Goal: Information Seeking & Learning: Learn about a topic

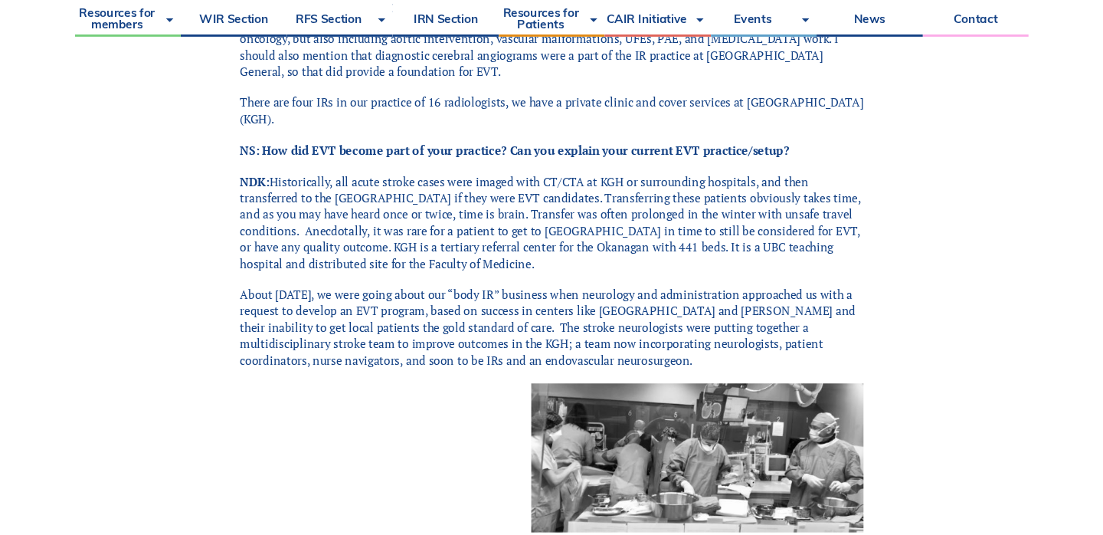
scroll to position [1133, 0]
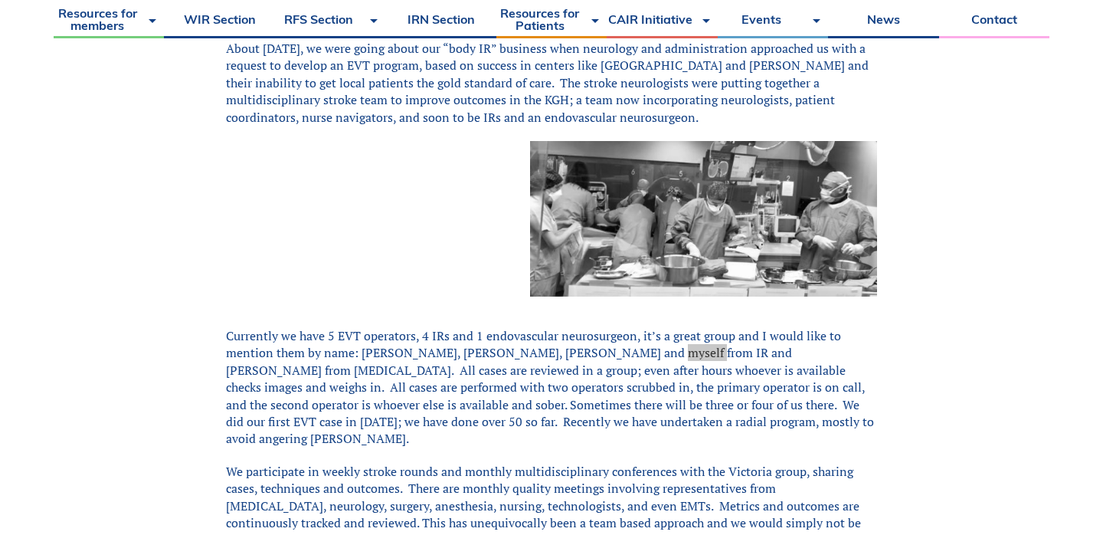
click at [719, 463] on p "We participate in weekly stroke rounds and monthly multidisciplinary conference…" at bounding box center [551, 514] width 651 height 103
click at [410, 327] on p "Currently we have 5 EVT operators, 4 IRs and 1 endovascular neurosurgeon, it’s …" at bounding box center [551, 387] width 651 height 120
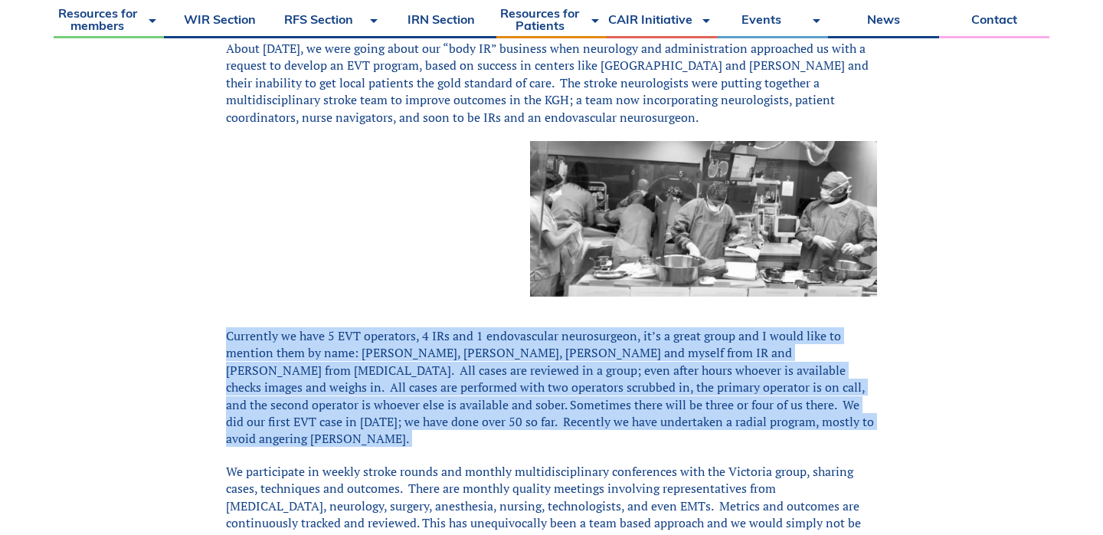
click at [410, 327] on p "Currently we have 5 EVT operators, 4 IRs and 1 endovascular neurosurgeon, it’s …" at bounding box center [551, 387] width 651 height 120
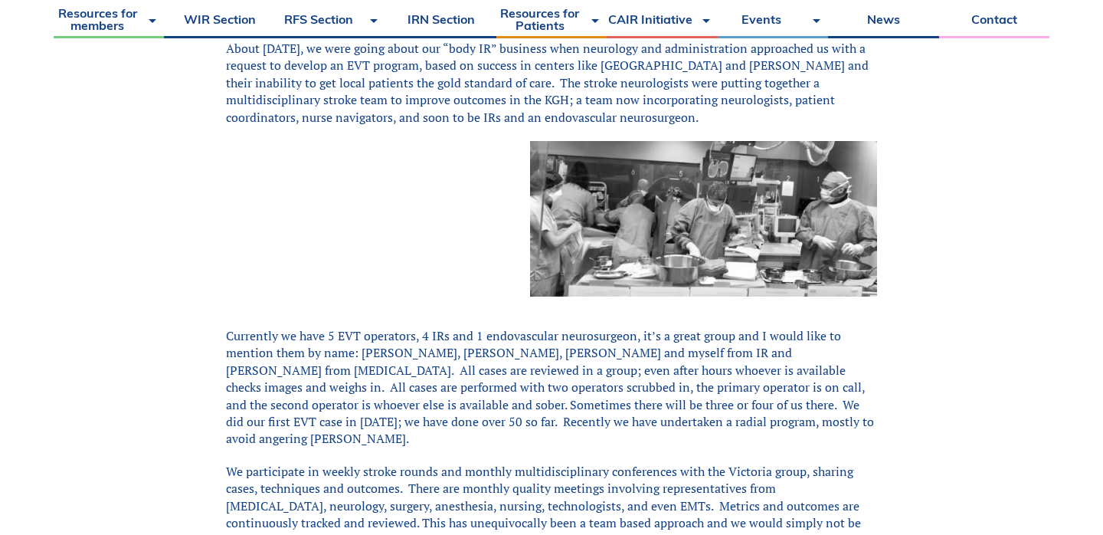
click at [410, 327] on p "Currently we have 5 EVT operators, 4 IRs and 1 endovascular neurosurgeon, it’s …" at bounding box center [551, 387] width 651 height 120
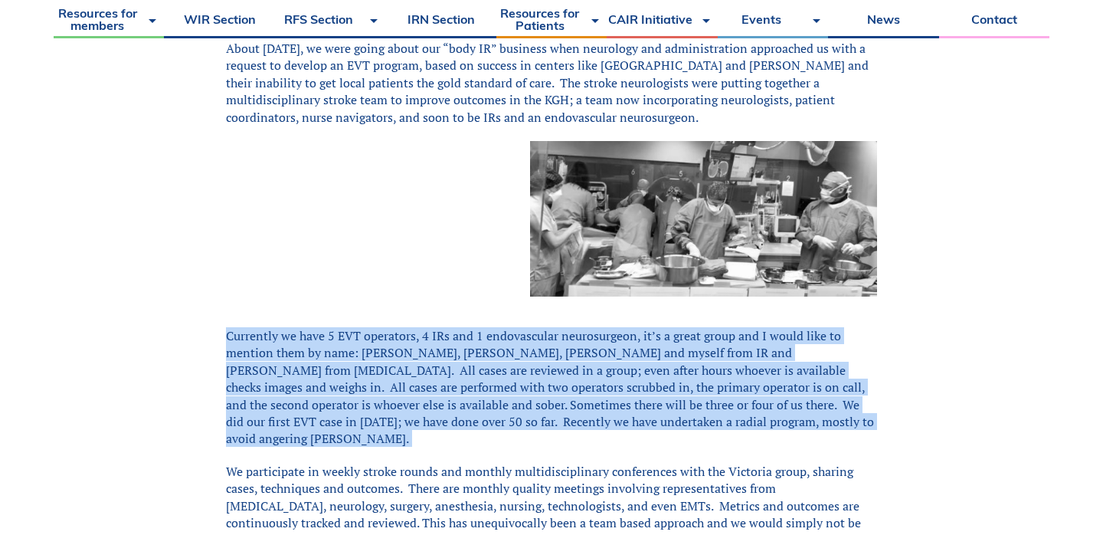
click at [410, 327] on p "Currently we have 5 EVT operators, 4 IRs and 1 endovascular neurosurgeon, it’s …" at bounding box center [551, 387] width 651 height 120
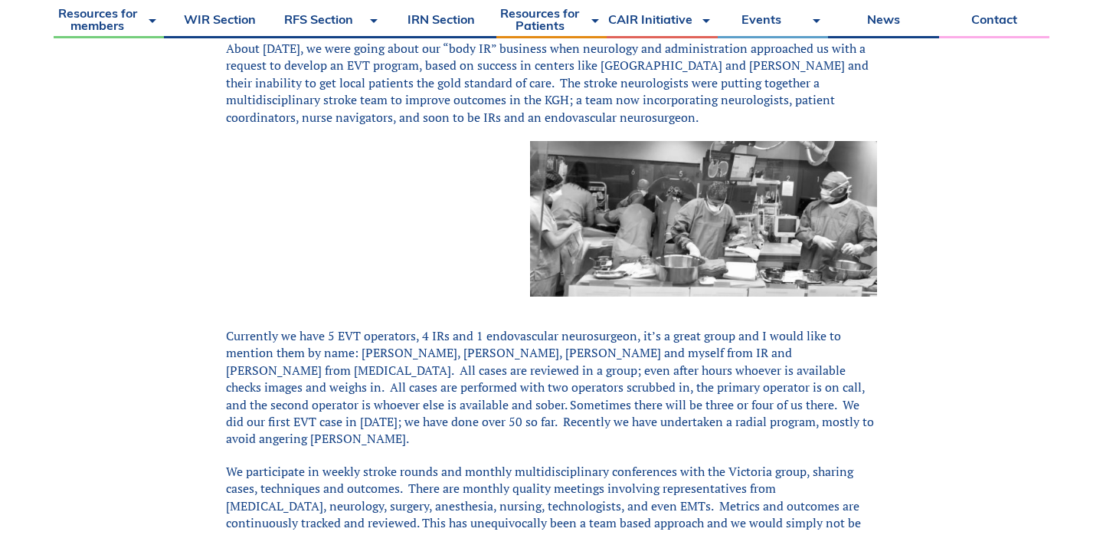
click at [410, 327] on p "Currently we have 5 EVT operators, 4 IRs and 1 endovascular neurosurgeon, it’s …" at bounding box center [551, 387] width 651 height 120
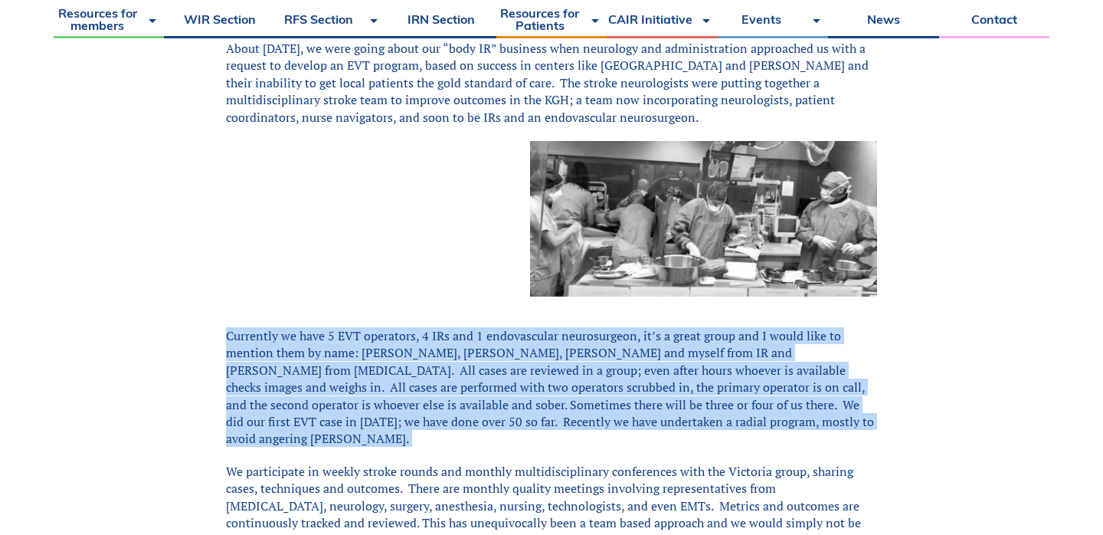
drag, startPoint x: 231, startPoint y: 306, endPoint x: 760, endPoint y: 411, distance: 539.0
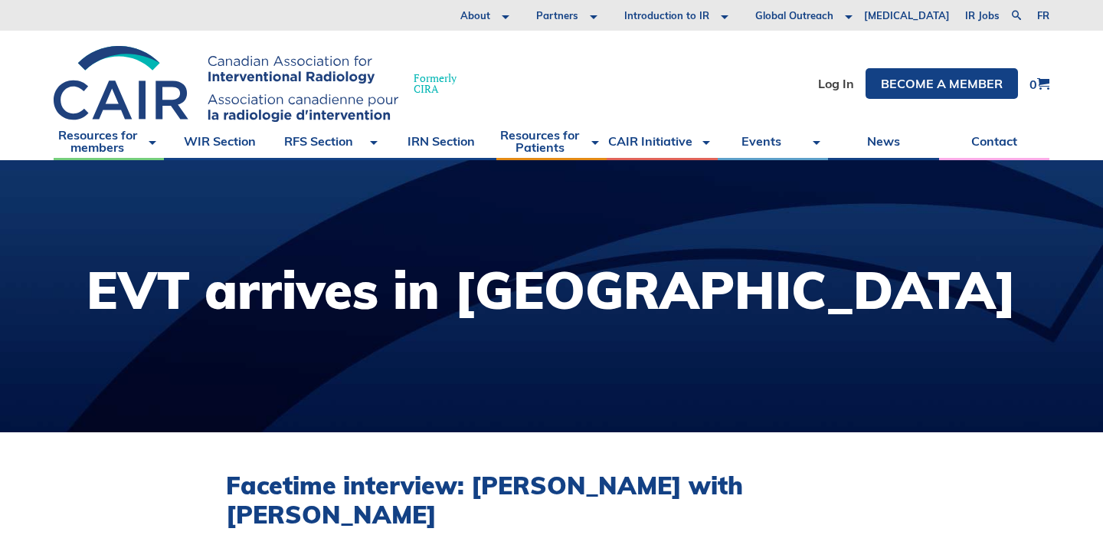
scroll to position [0, 0]
